Goal: Task Accomplishment & Management: Use online tool/utility

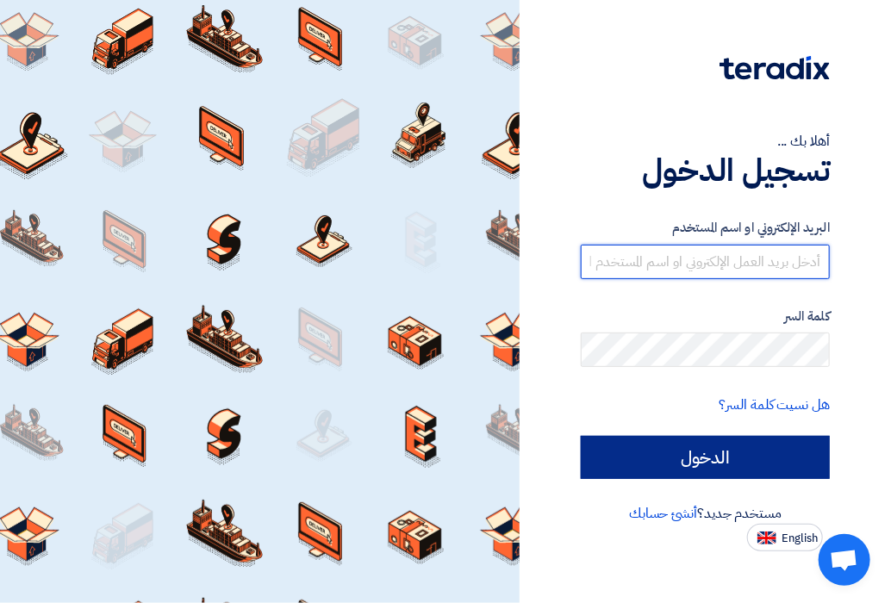
type input "[EMAIL_ADDRESS][DOMAIN_NAME]"
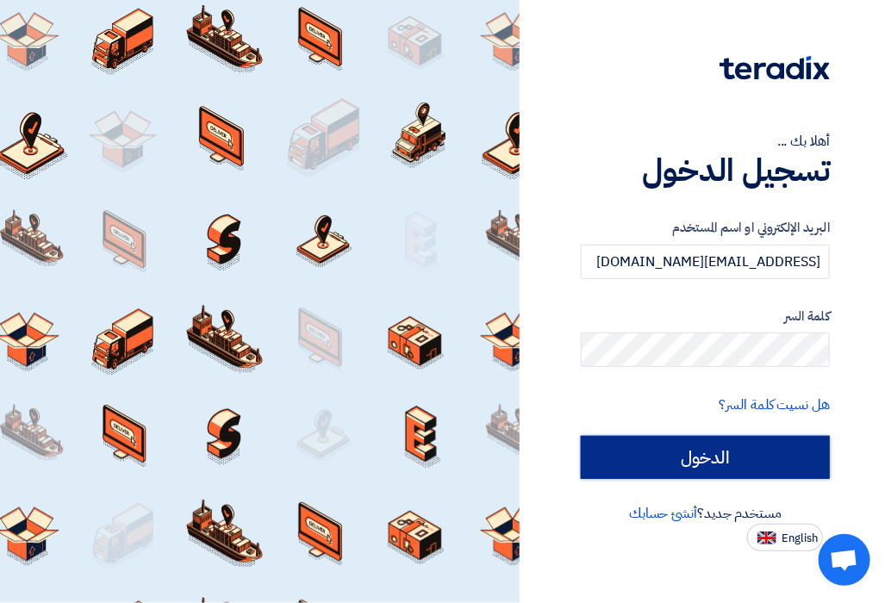
click at [688, 453] on input "الدخول" at bounding box center [704, 457] width 249 height 43
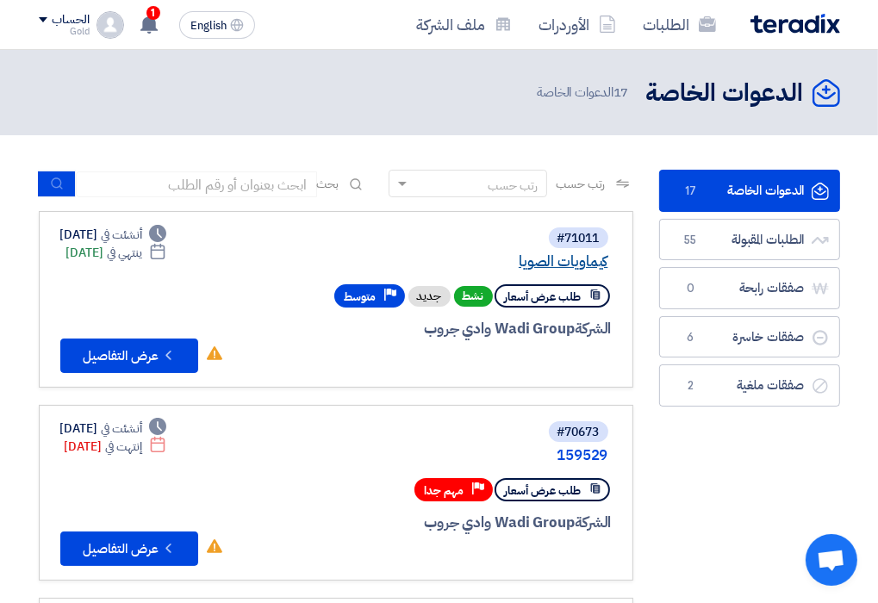
click at [532, 263] on link "كيماويات الصويا" at bounding box center [436, 262] width 345 height 16
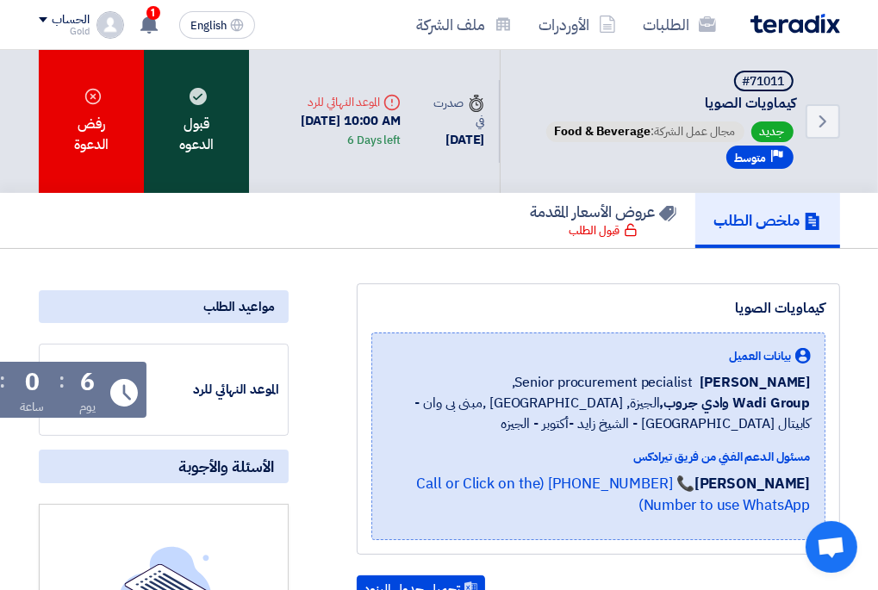
click at [165, 158] on div "قبول الدعوه" at bounding box center [196, 121] width 105 height 143
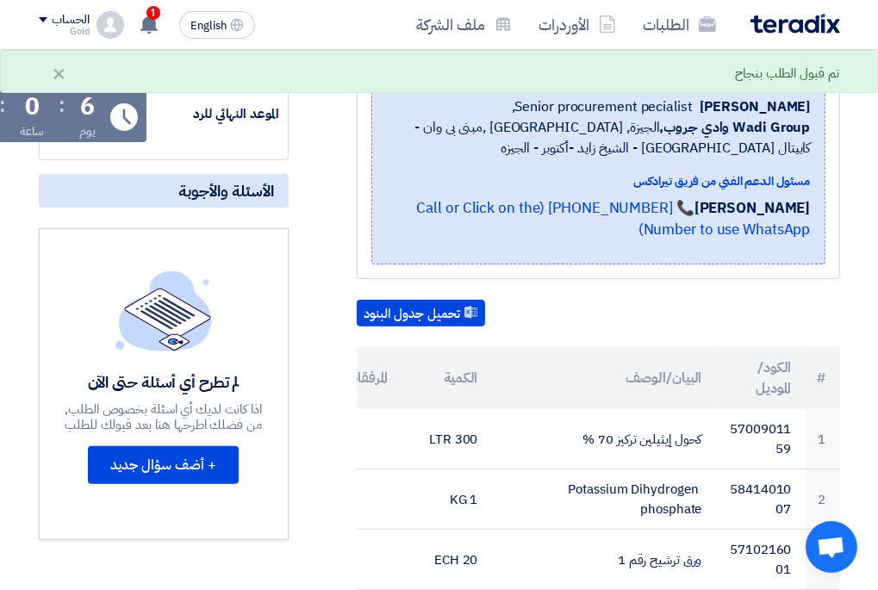
scroll to position [287, 0]
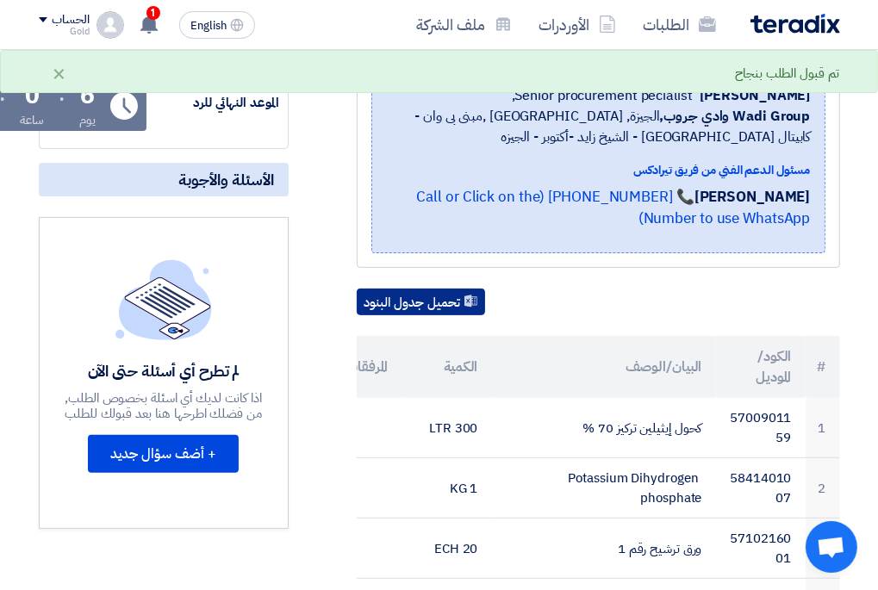
click at [406, 302] on button "تحميل جدول البنود" at bounding box center [421, 303] width 128 height 28
